Goal: Information Seeking & Learning: Learn about a topic

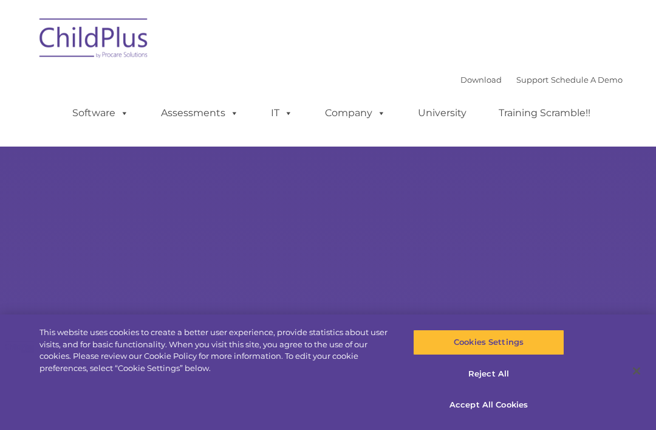
select select "MEDIUM"
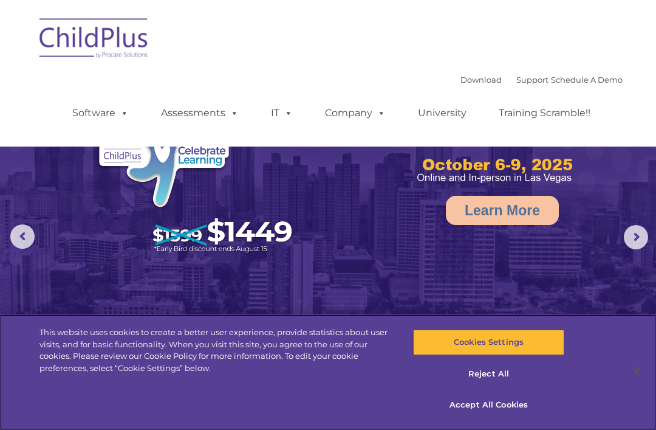
click at [487, 407] on button "Accept All Cookies" at bounding box center [488, 405] width 151 height 26
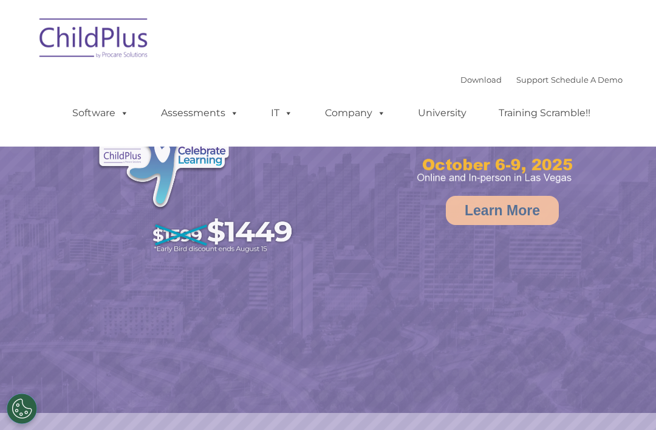
select select "MEDIUM"
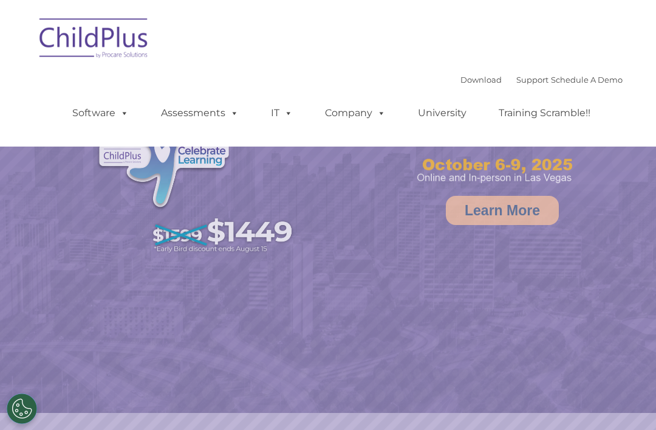
select select "MEDIUM"
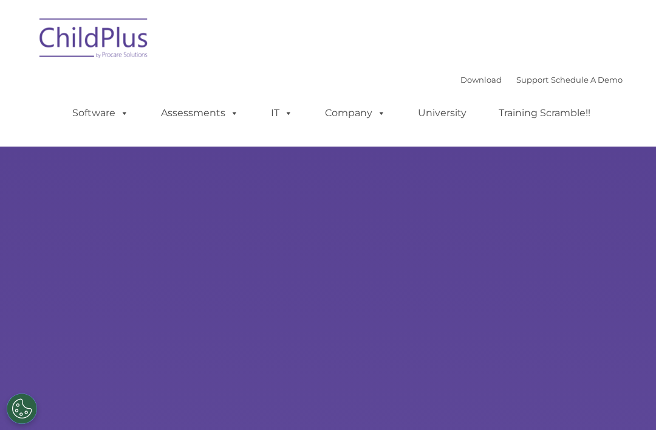
scroll to position [63, 0]
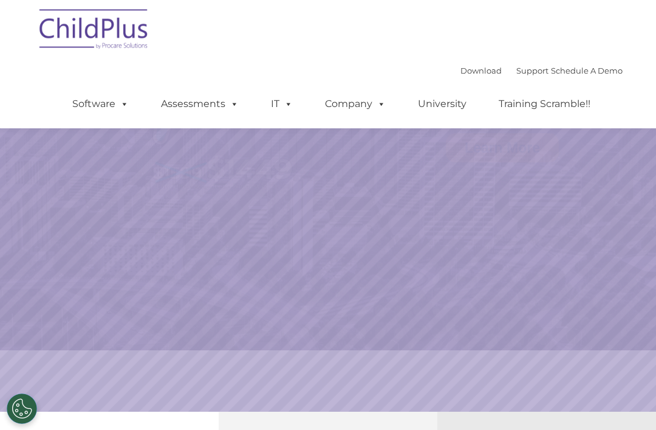
select select "MEDIUM"
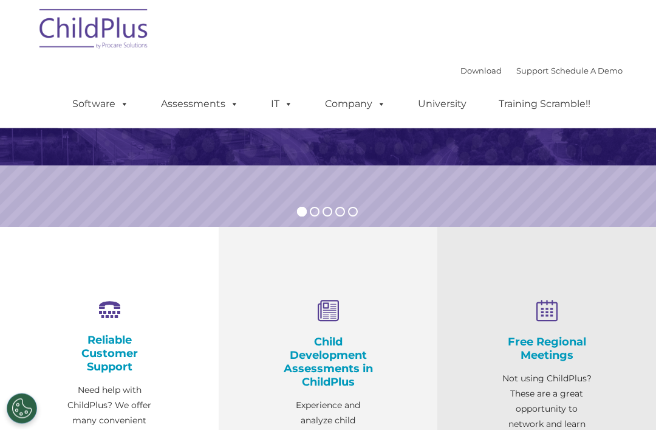
scroll to position [0, 0]
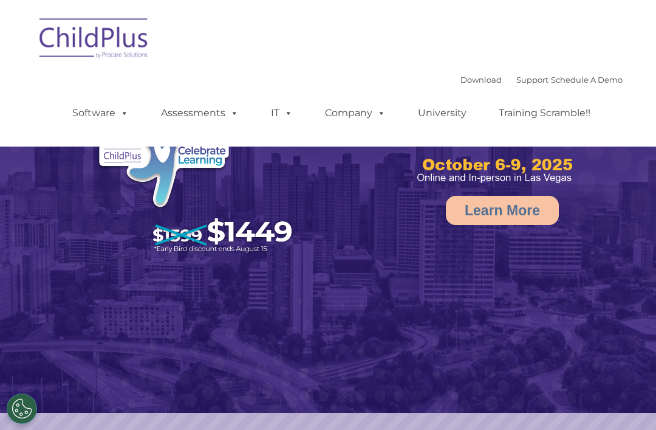
select select "MEDIUM"
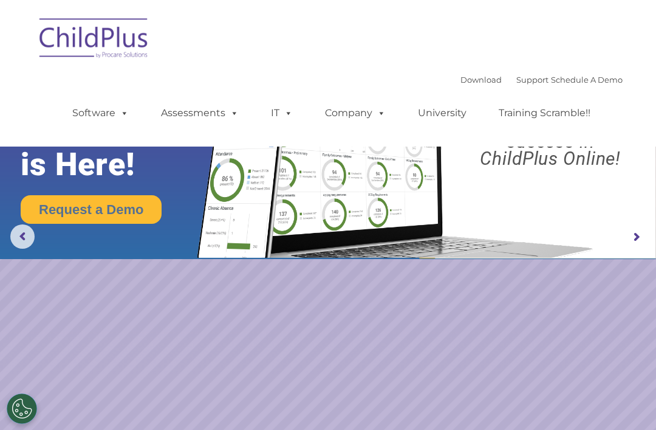
click at [637, 237] on rs-arrow at bounding box center [636, 237] width 24 height 24
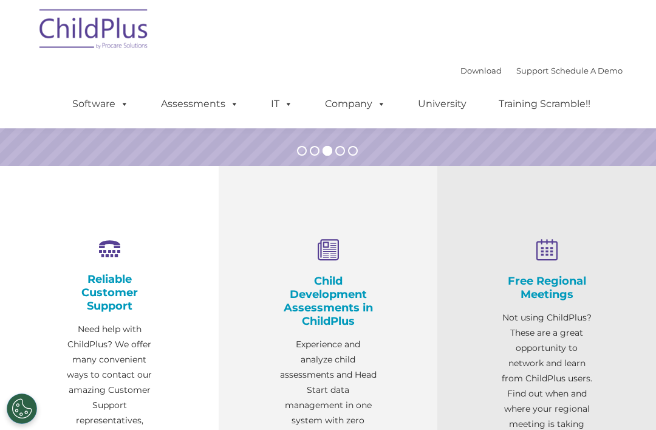
scroll to position [314, 0]
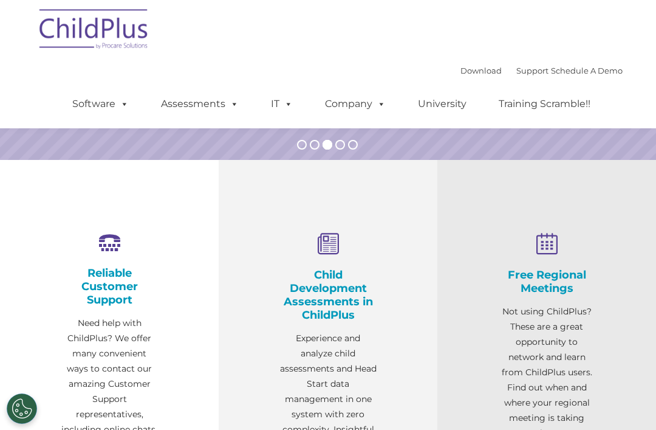
click at [344, 285] on h4 "Child Development Assessments in ChildPlus" at bounding box center [328, 294] width 97 height 53
click at [360, 388] on p "Experience and analyze child assessments and Head Start data management in one …" at bounding box center [328, 407] width 97 height 152
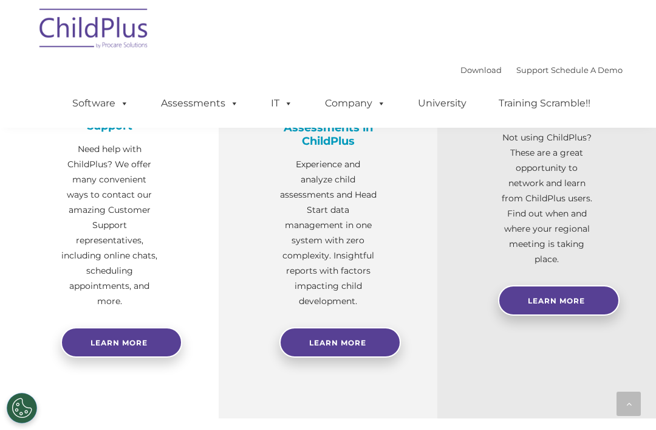
scroll to position [488, 0]
click at [368, 349] on link "Learn More" at bounding box center [341, 342] width 122 height 30
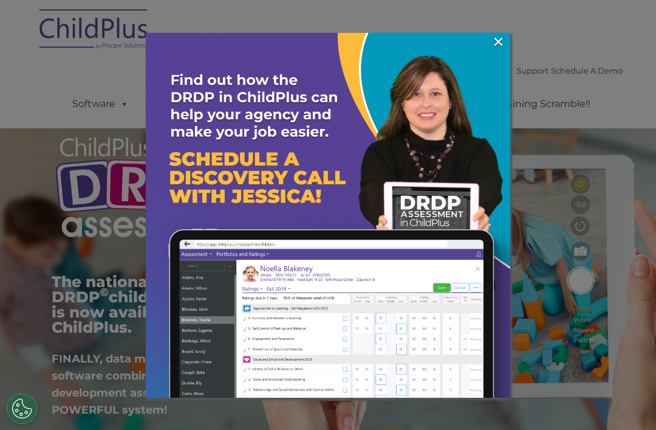
click at [499, 41] on link "×" at bounding box center [499, 42] width 14 height 12
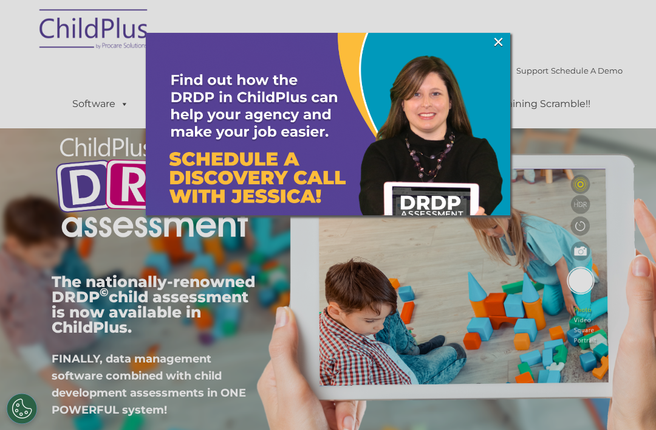
click at [501, 42] on link "×" at bounding box center [499, 42] width 14 height 12
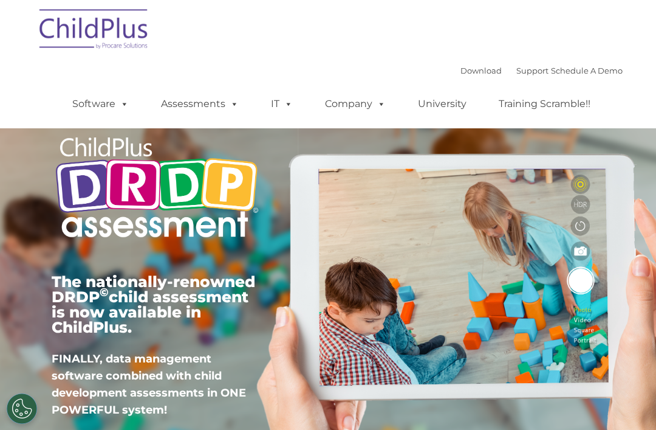
click at [129, 104] on span at bounding box center [121, 104] width 13 height 12
click at [250, 72] on div "Download Support | Schedule A Demo  MENU MENU Software ChildPlus: The original…" at bounding box center [335, 94] width 575 height 67
click at [229, 108] on span at bounding box center [231, 104] width 13 height 12
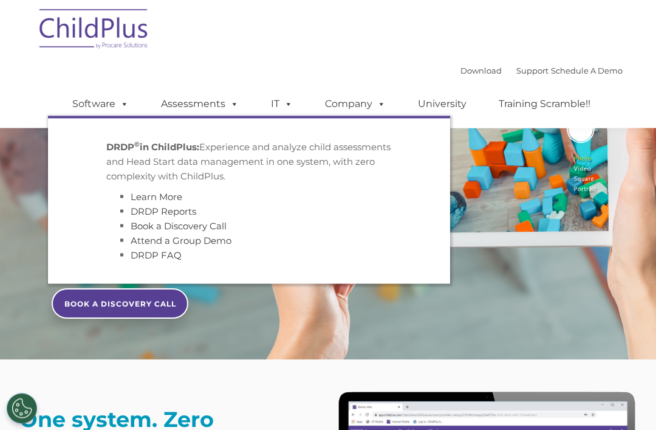
scroll to position [151, 0]
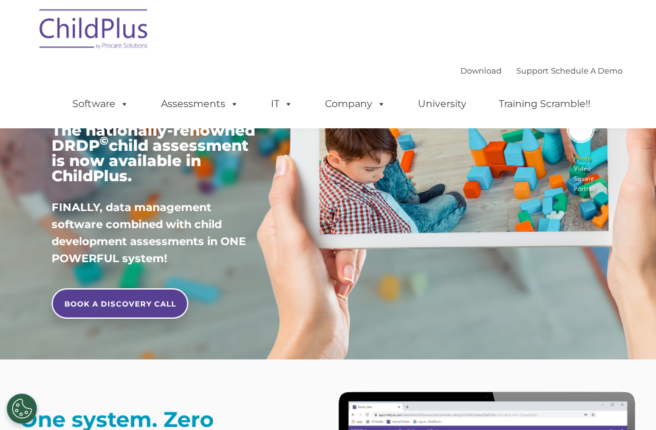
click at [343, 63] on div "Download Support | Schedule A Demo  MENU MENU Software ChildPlus: The original…" at bounding box center [335, 94] width 575 height 67
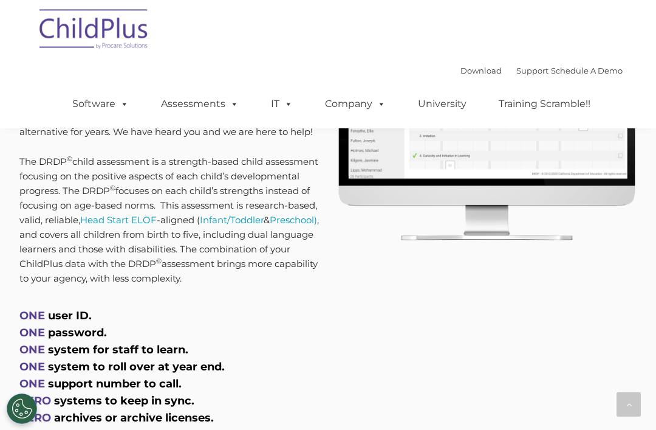
scroll to position [551, 0]
